Goal: Transaction & Acquisition: Subscribe to service/newsletter

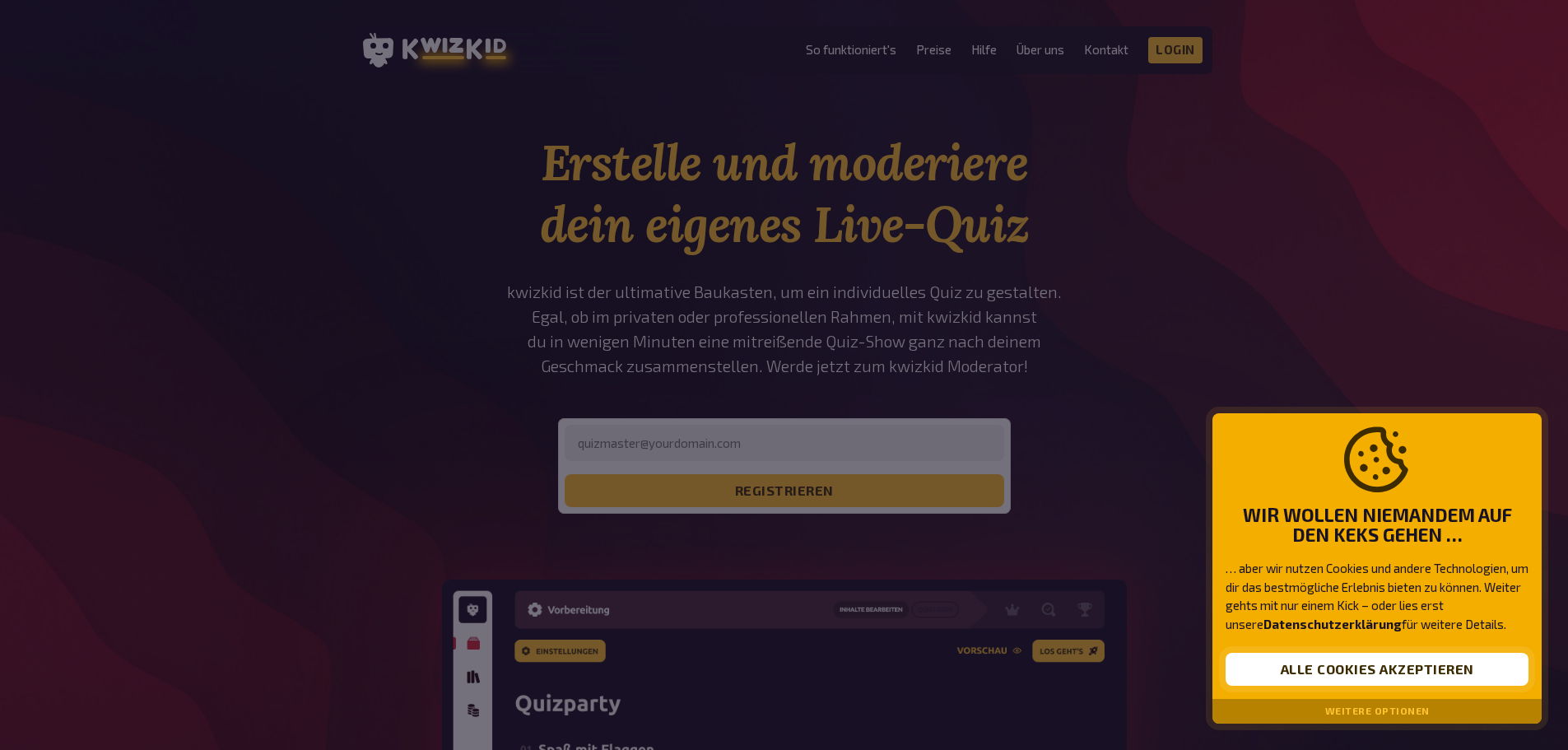
click at [1362, 677] on button "Alle Cookies akzeptieren" at bounding box center [1377, 669] width 303 height 33
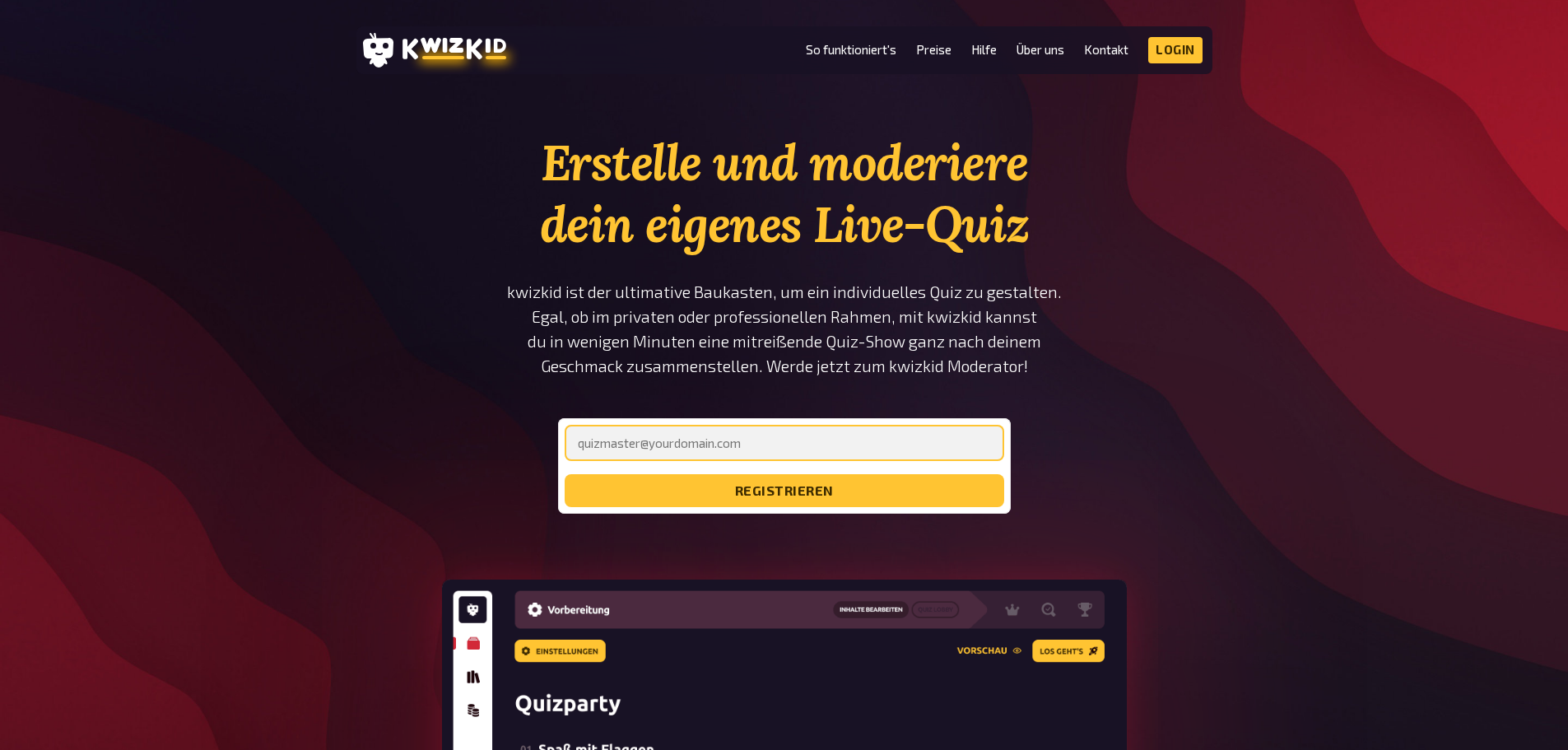
click at [762, 446] on input "email" at bounding box center [784, 443] width 440 height 36
click at [1124, 471] on section "Erstelle und moderiere dein eigenes Live-Quiz kwizkid ist der ultimative Baukas…" at bounding box center [784, 636] width 856 height 1011
click at [845, 423] on div "registrieren" at bounding box center [784, 465] width 452 height 95
click at [838, 432] on input "email" at bounding box center [784, 443] width 440 height 36
type input "[PERSON_NAME][EMAIL_ADDRESS][DOMAIN_NAME]"
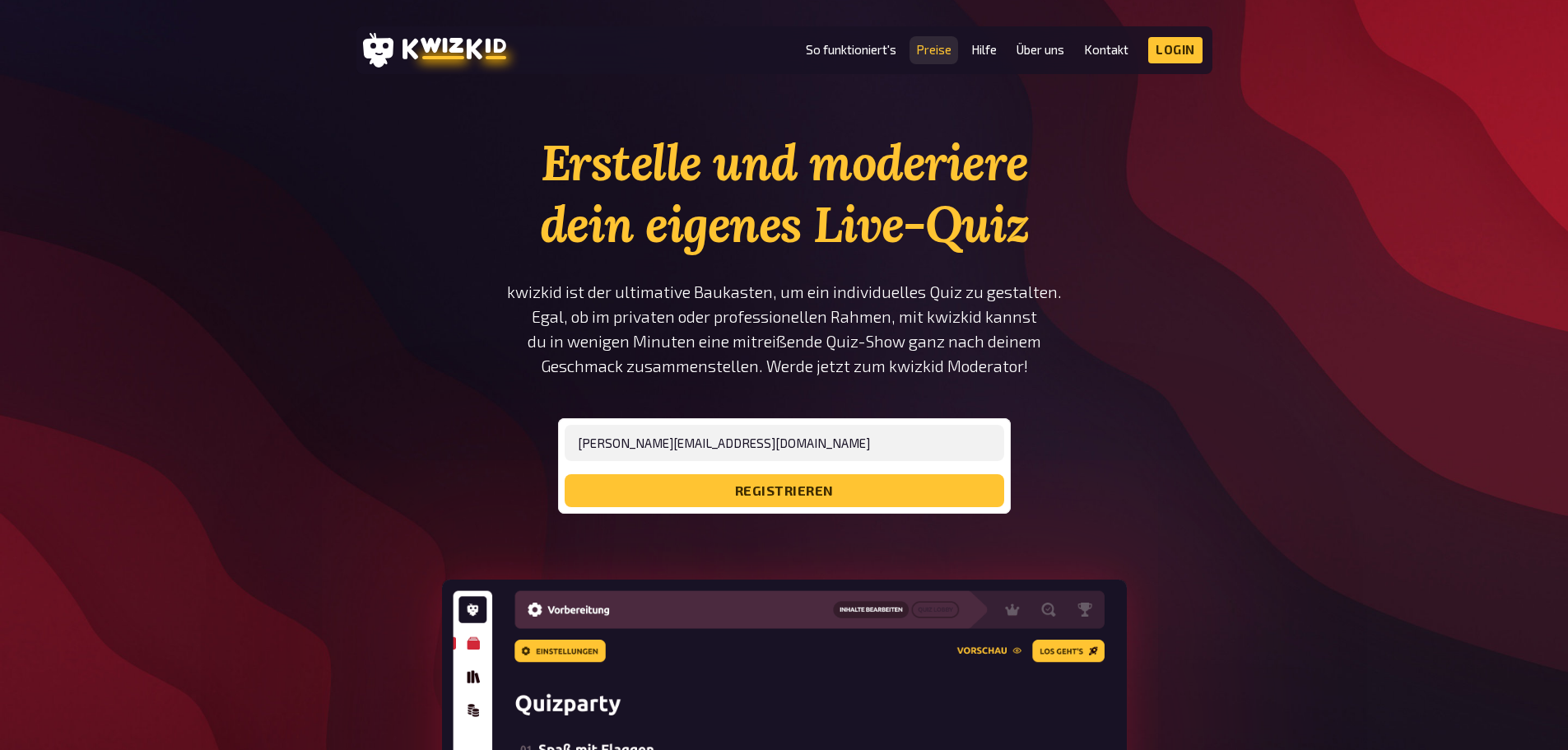
click at [931, 49] on link "Preise" at bounding box center [933, 50] width 35 height 14
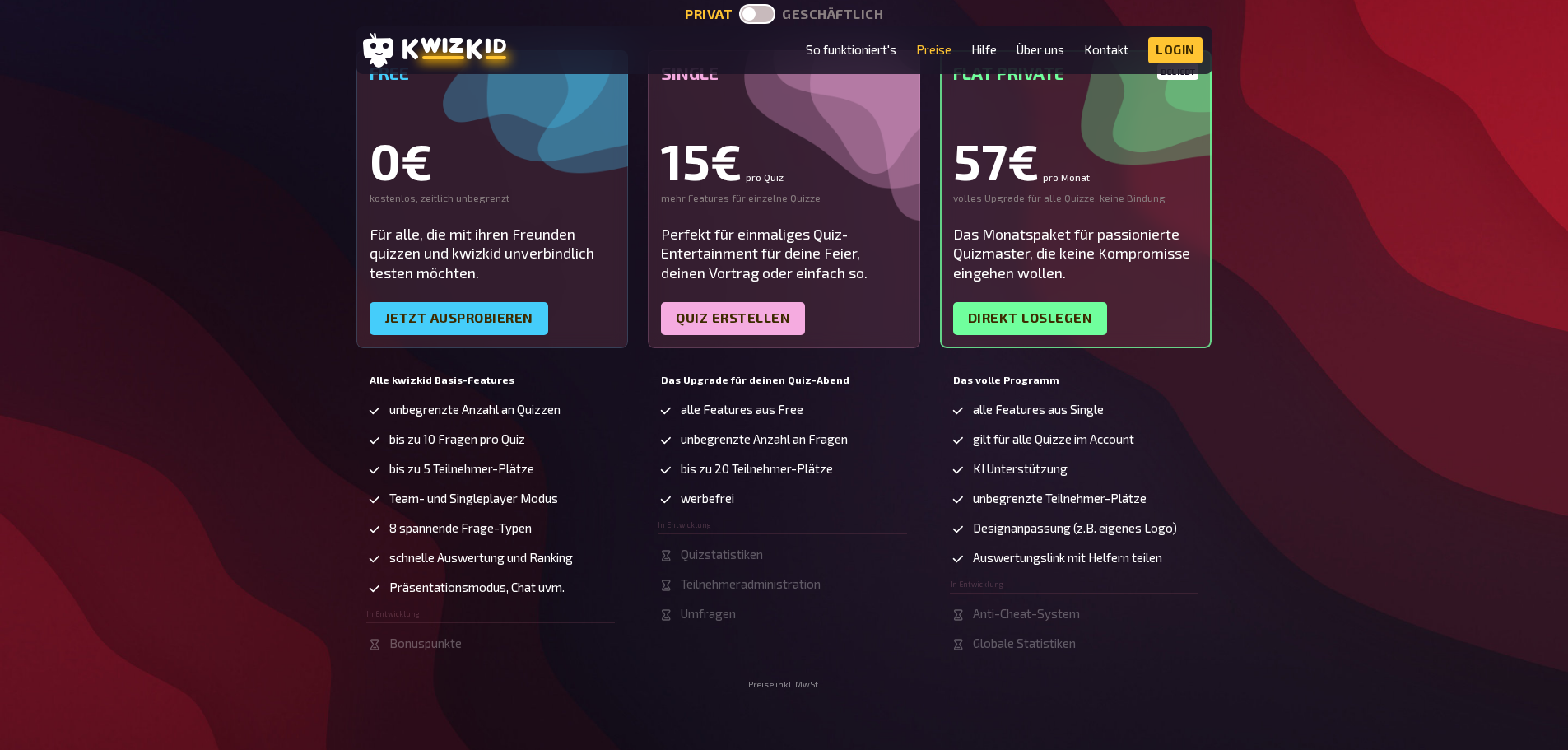
scroll to position [247, 0]
